Goal: Information Seeking & Learning: Understand process/instructions

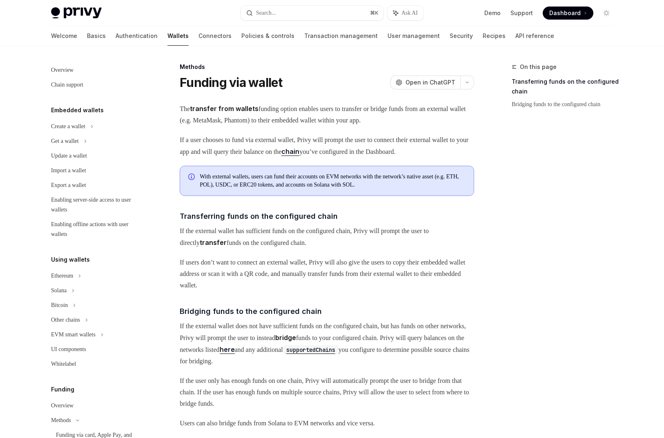
scroll to position [218, 0]
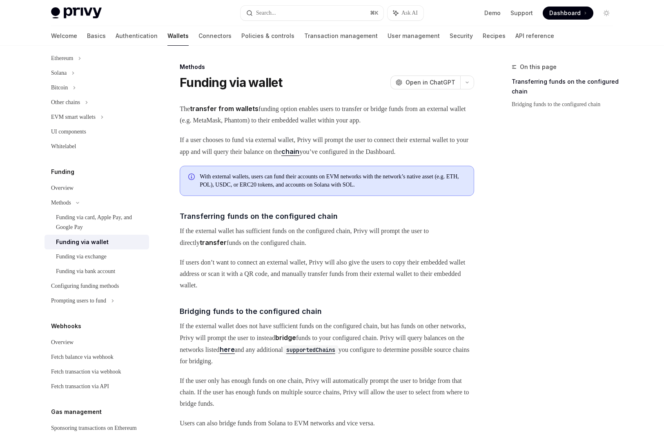
click at [69, 192] on div "Overview" at bounding box center [62, 188] width 22 height 10
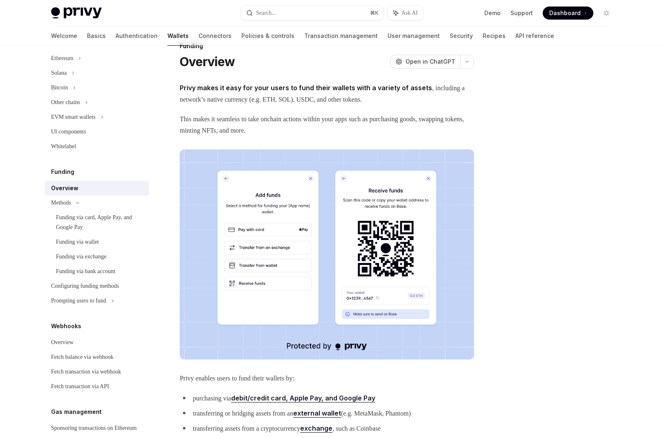
scroll to position [18, 0]
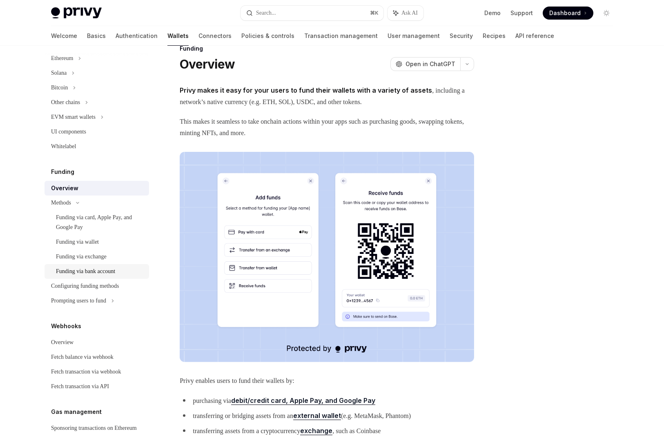
click at [96, 272] on div "Funding via bank account" at bounding box center [85, 271] width 59 height 10
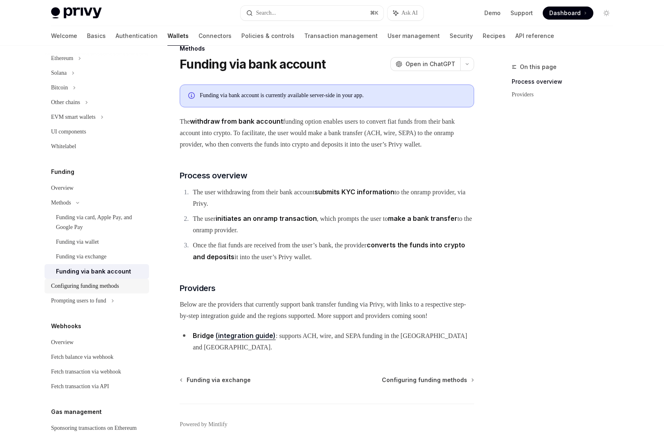
click at [96, 286] on div "Configuring funding methods" at bounding box center [85, 286] width 68 height 10
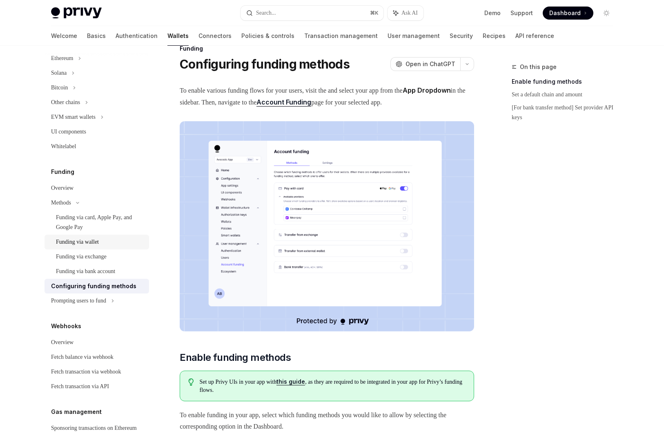
click at [99, 240] on div "Funding via wallet" at bounding box center [77, 242] width 43 height 10
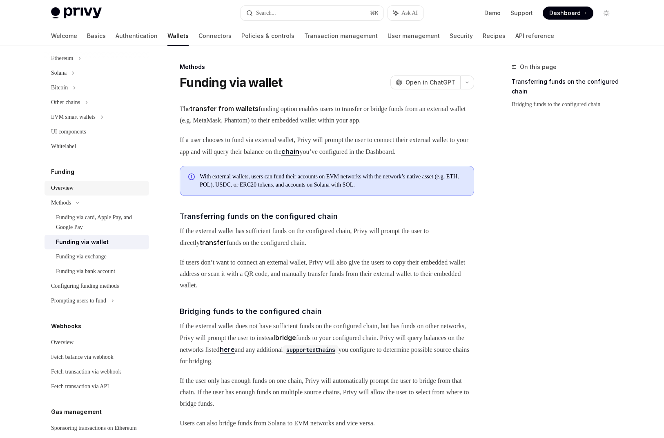
click at [66, 191] on div "Overview" at bounding box center [62, 188] width 22 height 10
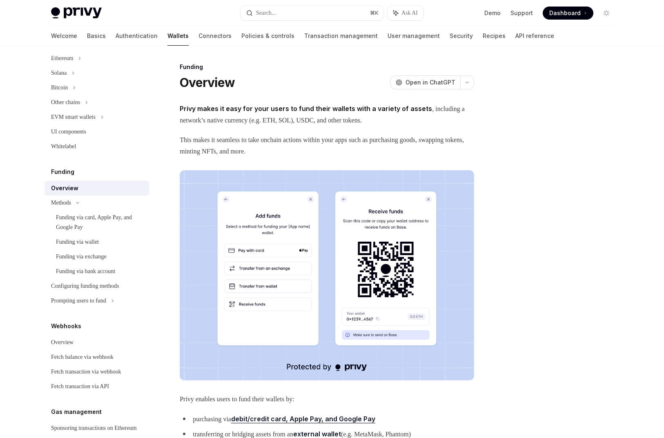
click at [251, 251] on img at bounding box center [327, 275] width 294 height 210
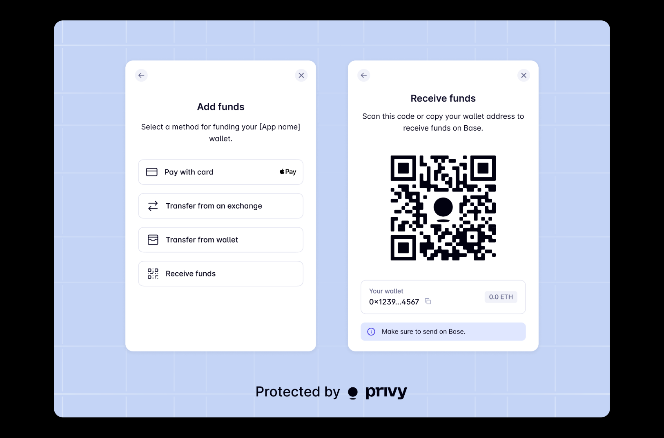
click at [251, 251] on img at bounding box center [332, 218] width 556 height 397
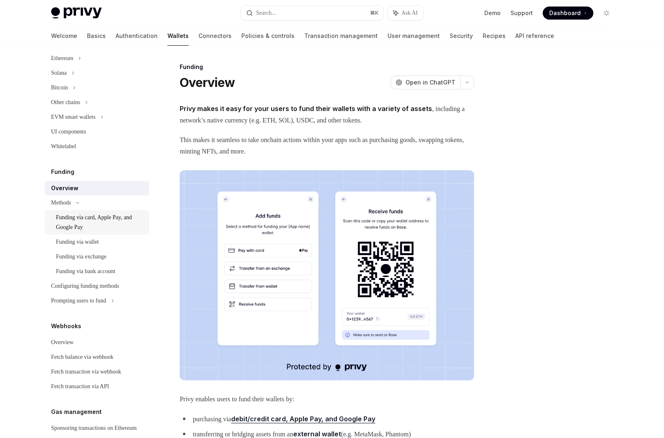
click at [91, 228] on div "Funding via card, Apple Pay, and Google Pay" at bounding box center [100, 223] width 88 height 20
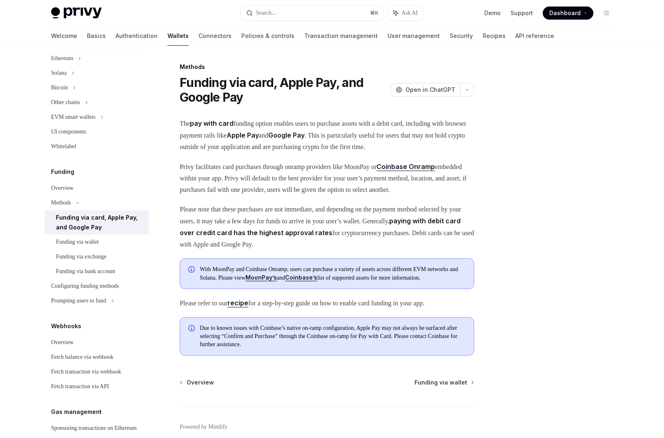
click at [397, 184] on span "Privy facilitates card purchases through onramp providers like MoonPay or Coinb…" at bounding box center [327, 178] width 294 height 35
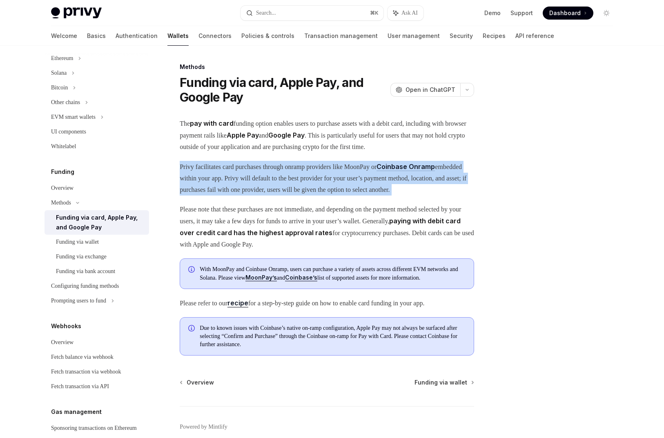
click at [397, 184] on span "Privy facilitates card purchases through onramp providers like MoonPay or Coinb…" at bounding box center [327, 178] width 294 height 35
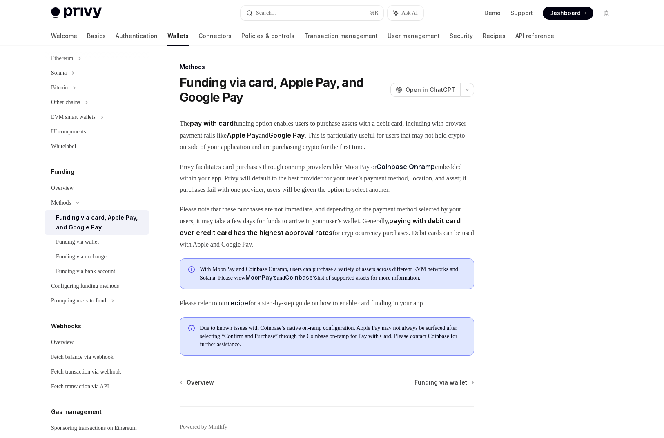
click at [375, 245] on span "Please note that these purchases are not immediate, and depending on the paymen…" at bounding box center [327, 227] width 294 height 47
drag, startPoint x: 263, startPoint y: 266, endPoint x: 433, endPoint y: 267, distance: 170.2
click at [433, 250] on span "Please note that these purchases are not immediate, and depending on the paymen…" at bounding box center [327, 227] width 294 height 47
drag, startPoint x: 264, startPoint y: 254, endPoint x: 432, endPoint y: 251, distance: 167.8
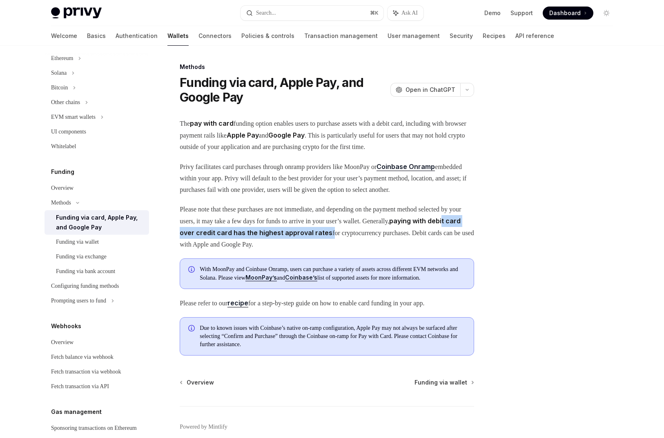
click at [433, 250] on span "Please note that these purchases are not immediate, and depending on the paymen…" at bounding box center [327, 227] width 294 height 47
click at [432, 250] on span "Please note that these purchases are not immediate, and depending on the paymen…" at bounding box center [327, 227] width 294 height 47
click at [246, 348] on span "Due to known issues with Coinbase’s native on-ramp configuration, Apple Pay may…" at bounding box center [333, 336] width 266 height 24
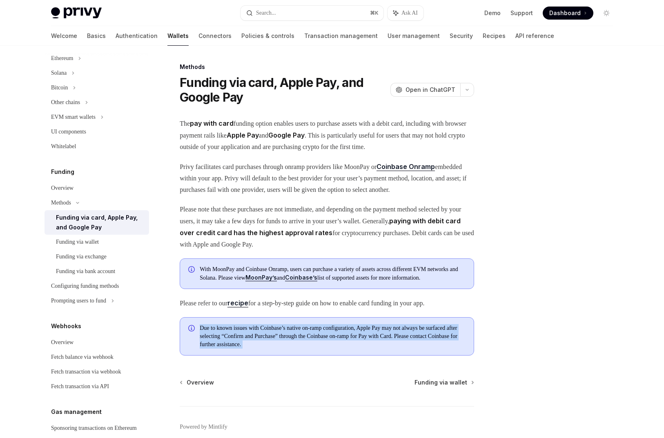
click at [246, 348] on span "Due to known issues with Coinbase’s native on-ramp configuration, Apple Pay may…" at bounding box center [333, 336] width 266 height 24
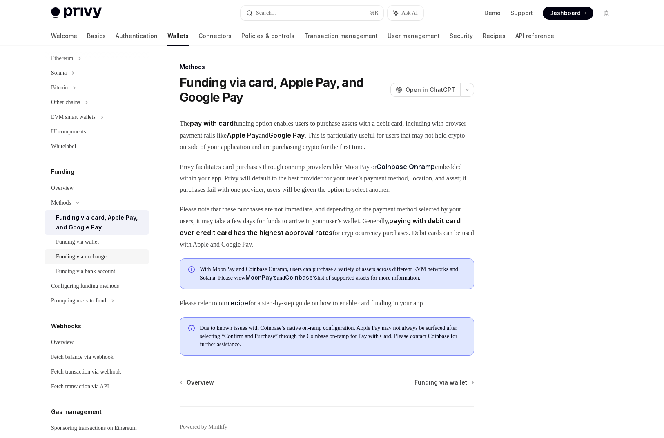
click at [107, 258] on div "Funding via exchange" at bounding box center [81, 257] width 51 height 10
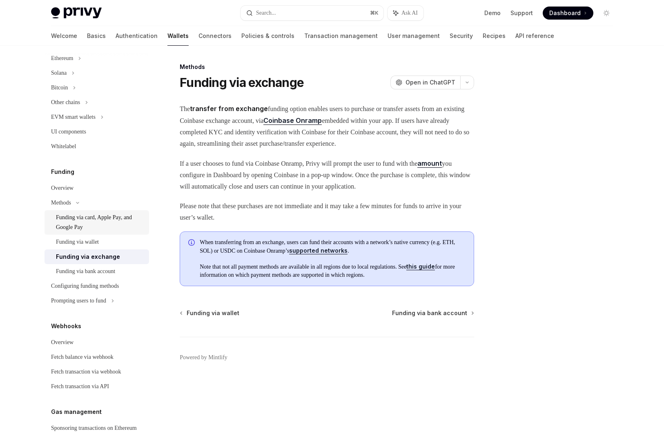
click at [113, 223] on div "Funding via card, Apple Pay, and Google Pay" at bounding box center [100, 223] width 88 height 20
type textarea "*"
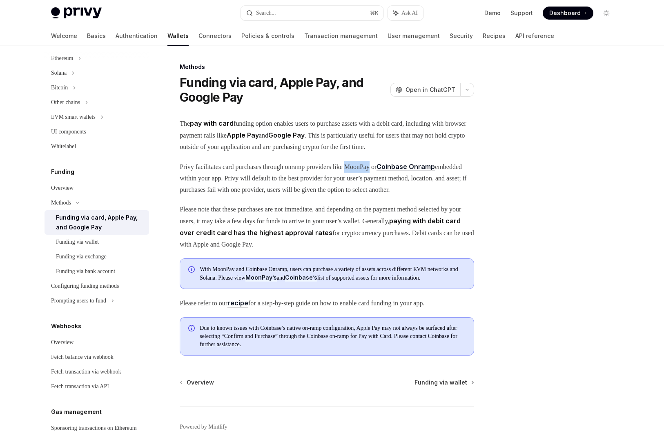
drag, startPoint x: 375, startPoint y: 173, endPoint x: 402, endPoint y: 177, distance: 27.6
click at [402, 177] on span "Privy facilitates card purchases through onramp providers like MoonPay or Coinb…" at bounding box center [327, 178] width 294 height 35
click at [345, 309] on span "Please refer to our recipe for a step-by-step guide on how to enable card fundi…" at bounding box center [327, 303] width 294 height 12
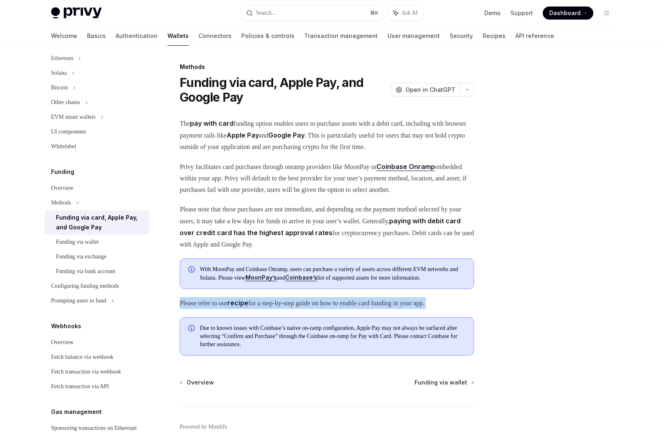
click at [345, 309] on span "Please refer to our recipe for a step-by-step guide on how to enable card fundi…" at bounding box center [327, 303] width 294 height 12
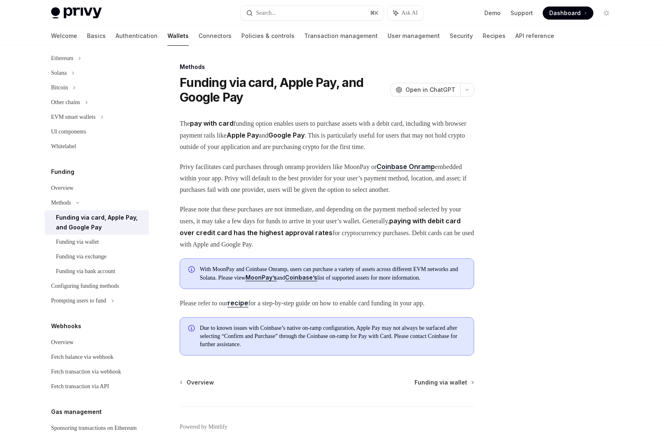
drag, startPoint x: 434, startPoint y: 266, endPoint x: -40, endPoint y: 16, distance: 535.2
click at [0, 16] on html "Privy Docs home page Search... ⌘ K Ask AI Demo Support Dashboard Dashboard Sear…" at bounding box center [332, 219] width 664 height 438
click at [29, 12] on div at bounding box center [332, 23] width 664 height 46
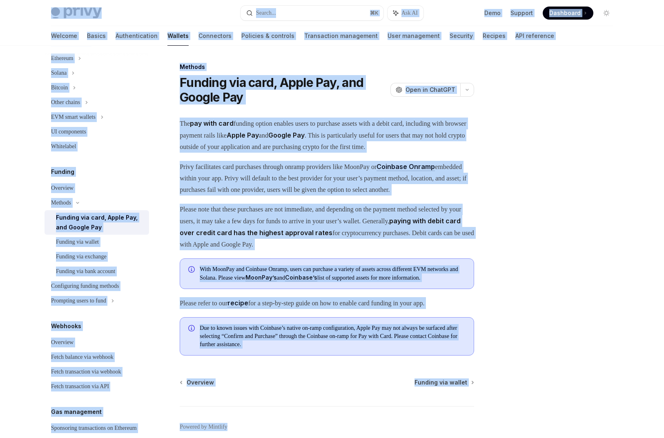
click at [29, 12] on div at bounding box center [332, 23] width 664 height 46
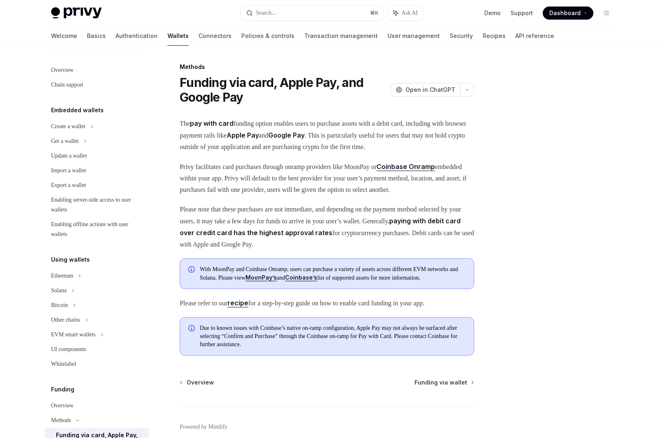
click at [236, 229] on span "Please note that these purchases are not immediate, and depending on the paymen…" at bounding box center [327, 227] width 294 height 47
click at [246, 236] on span "Please note that these purchases are not immediate, and depending on the paymen…" at bounding box center [327, 227] width 294 height 47
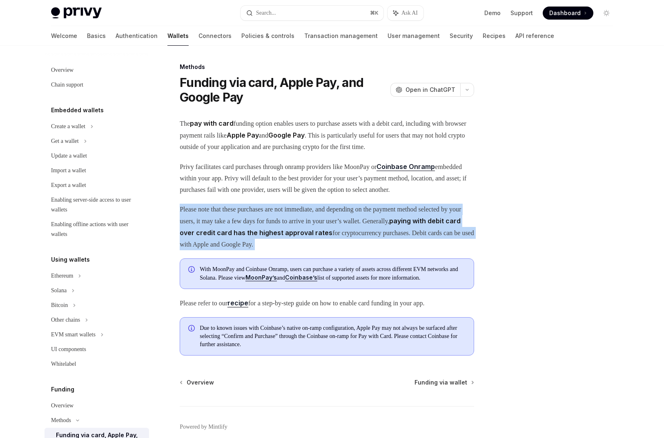
click at [246, 236] on span "Please note that these purchases are not immediate, and depending on the paymen…" at bounding box center [327, 227] width 294 height 47
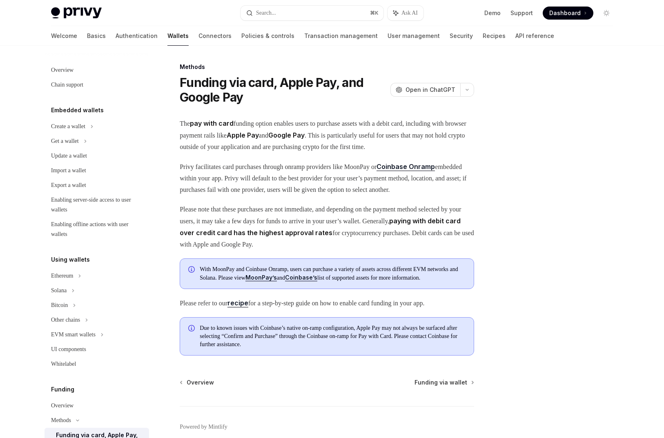
click at [249, 179] on span "Privy facilitates card purchases through onramp providers like MoonPay or Coinb…" at bounding box center [327, 178] width 294 height 35
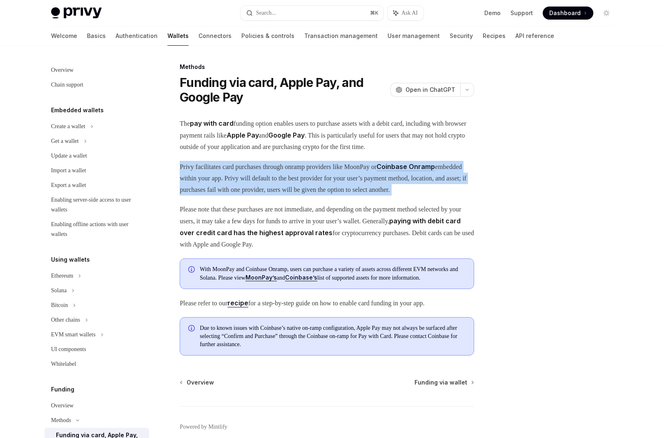
click at [249, 179] on span "Privy facilitates card purchases through onramp providers like MoonPay or Coinb…" at bounding box center [327, 178] width 294 height 35
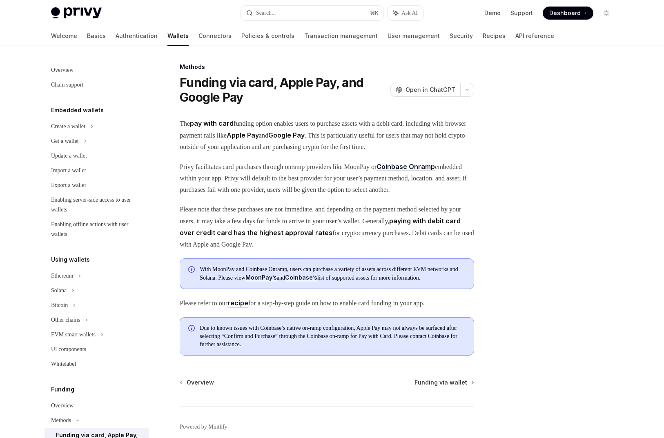
scroll to position [27, 0]
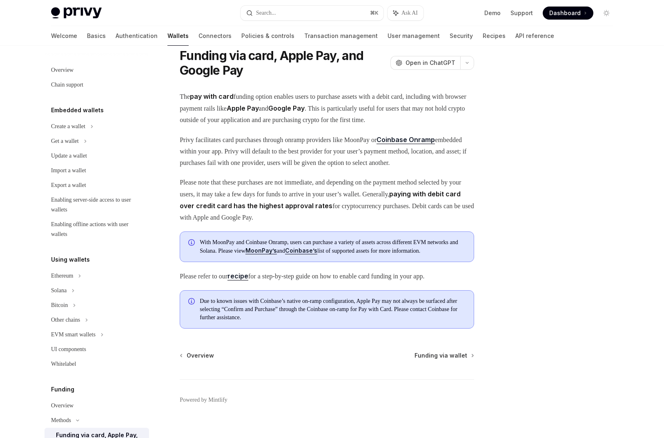
click at [282, 255] on span "With MoonPay and Coinbase Onramp, users can purchase a variety of assets across…" at bounding box center [333, 246] width 266 height 17
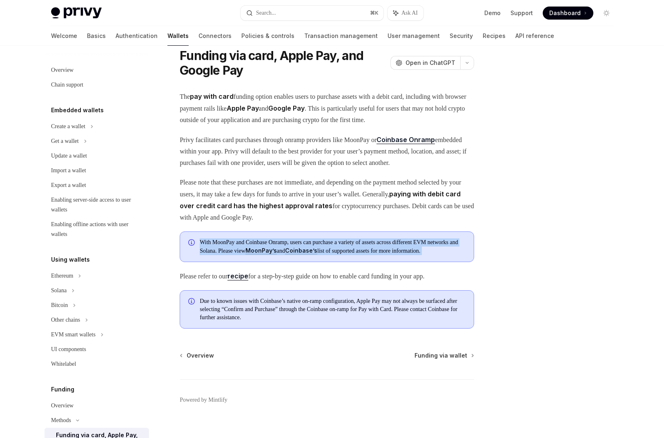
click at [282, 255] on span "With MoonPay and Coinbase Onramp, users can purchase a variety of assets across…" at bounding box center [333, 246] width 266 height 17
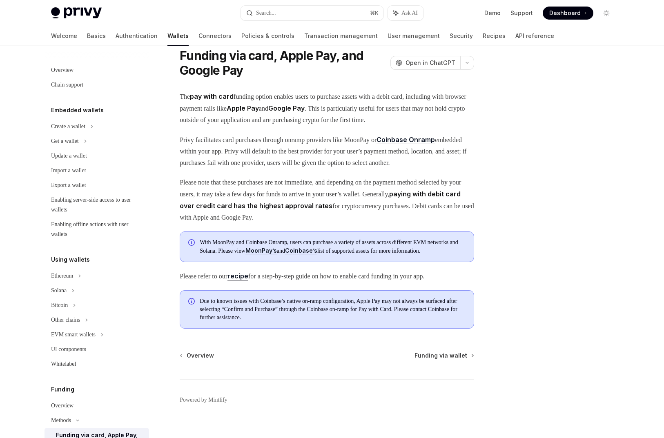
click at [290, 322] on span "Due to known issues with Coinbase’s native on-ramp configuration, Apple Pay may…" at bounding box center [333, 309] width 266 height 24
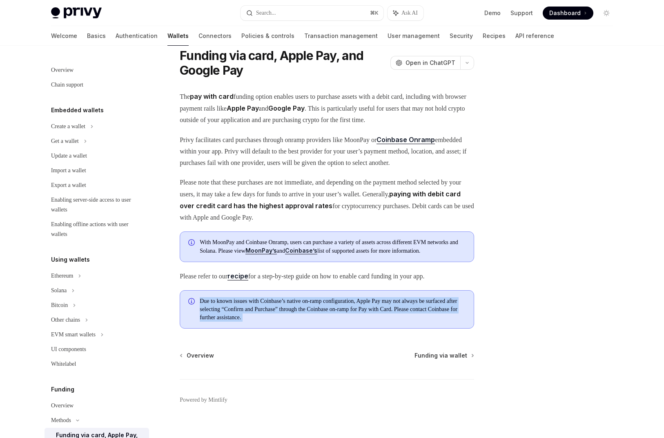
click at [290, 322] on span "Due to known issues with Coinbase’s native on-ramp configuration, Apple Pay may…" at bounding box center [333, 309] width 266 height 24
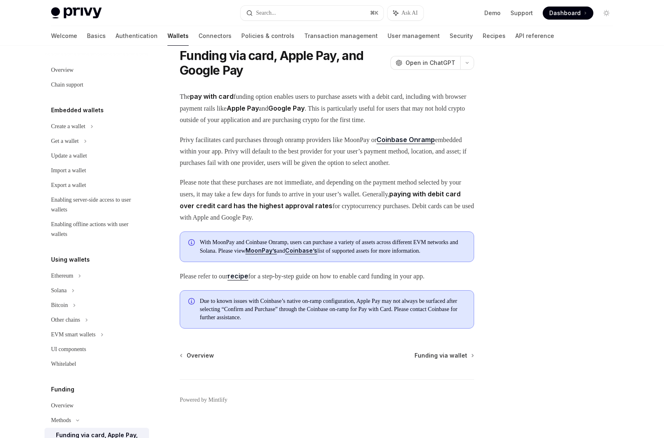
click at [290, 322] on span "Due to known issues with Coinbase’s native on-ramp configuration, Apple Pay may…" at bounding box center [333, 309] width 266 height 24
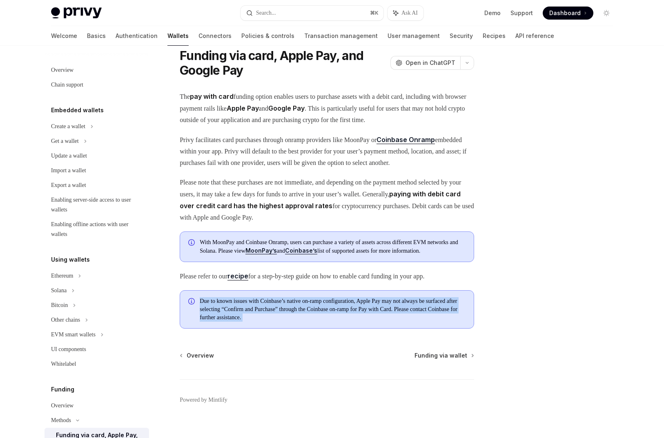
click at [290, 322] on span "Due to known issues with Coinbase’s native on-ramp configuration, Apple Pay may…" at bounding box center [333, 309] width 266 height 24
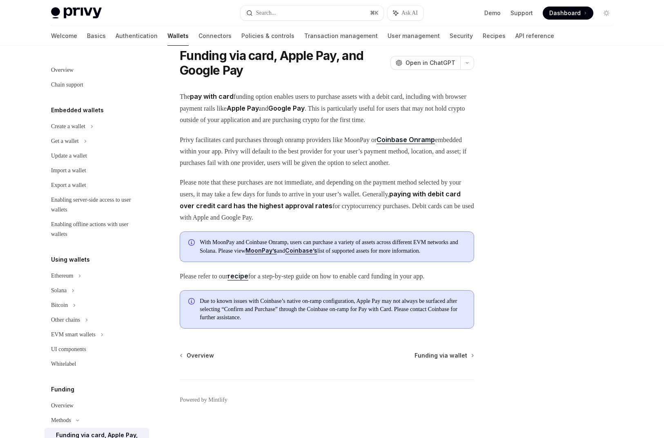
click at [290, 282] on span "Please refer to our recipe for a step-by-step guide on how to enable card fundi…" at bounding box center [327, 276] width 294 height 12
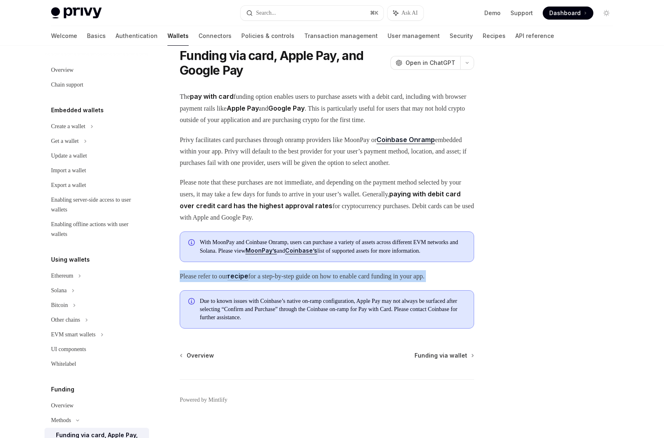
click at [290, 282] on span "Please refer to our recipe for a step-by-step guide on how to enable card fundi…" at bounding box center [327, 276] width 294 height 12
